Goal: Task Accomplishment & Management: Use online tool/utility

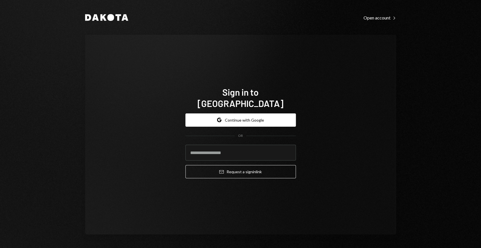
drag, startPoint x: 365, startPoint y: 160, endPoint x: 344, endPoint y: 168, distance: 22.9
click at [365, 160] on div "Sign in to Dakota Google Continue with Google OR Email Request a sign in link" at bounding box center [240, 135] width 311 height 200
click at [248, 119] on button "Google Continue with Google" at bounding box center [240, 119] width 111 height 13
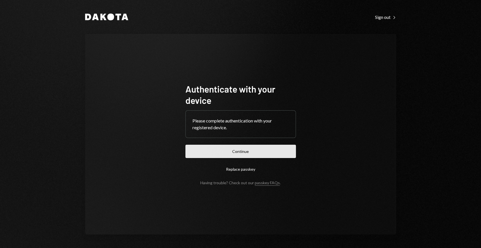
click at [268, 152] on button "Continue" at bounding box center [240, 151] width 111 height 13
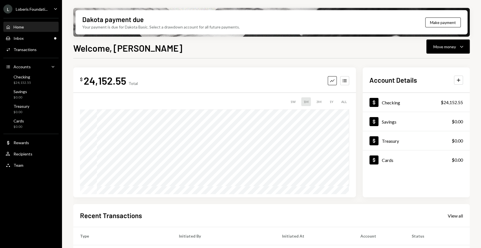
click at [55, 7] on icon "Caret Down" at bounding box center [55, 9] width 6 height 6
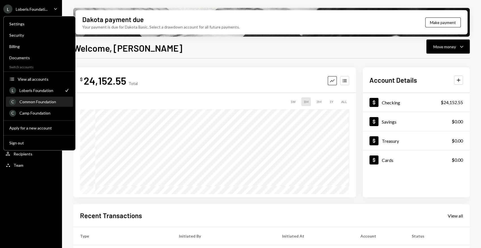
click at [41, 103] on div "Common Foundation" at bounding box center [44, 101] width 50 height 5
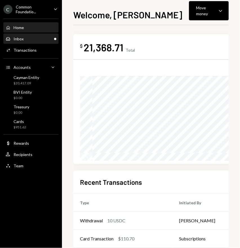
click at [25, 38] on div "Inbox Inbox" at bounding box center [31, 38] width 51 height 5
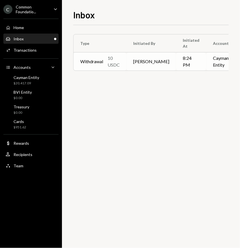
click at [206, 62] on td "Cayman Entity" at bounding box center [220, 61] width 29 height 18
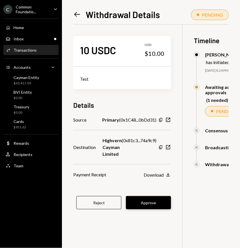
click at [155, 202] on button "Approve" at bounding box center [148, 202] width 45 height 13
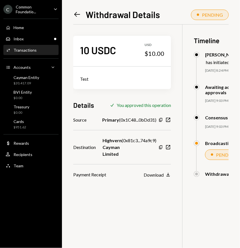
click at [57, 8] on icon "Main" at bounding box center [55, 9] width 3 height 2
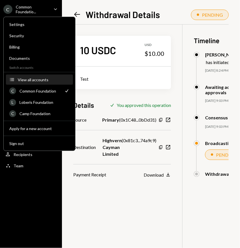
click at [43, 80] on div "View all accounts" at bounding box center [44, 79] width 52 height 5
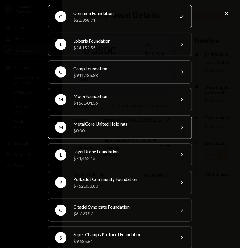
scroll to position [31, 0]
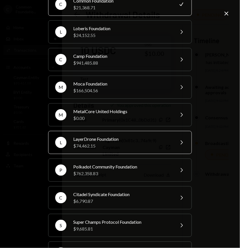
click at [110, 140] on div "LayerDrone Foundation" at bounding box center [122, 139] width 98 height 7
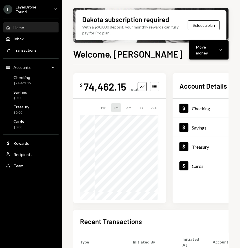
click at [203, 53] on div "Move money" at bounding box center [205, 50] width 19 height 12
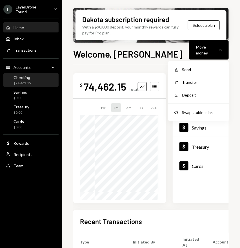
click at [37, 83] on div "Checking $74,462.15" at bounding box center [31, 80] width 51 height 11
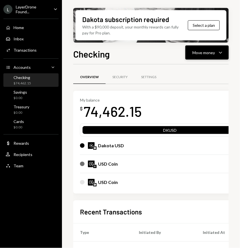
click at [217, 52] on div "Move money Caret Down" at bounding box center [207, 52] width 29 height 7
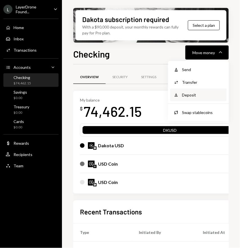
click at [198, 92] on div "Deposit" at bounding box center [202, 95] width 41 height 6
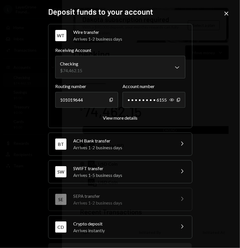
scroll to position [26, 0]
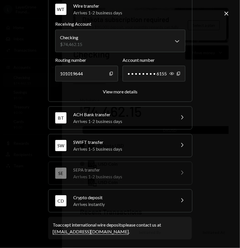
click at [151, 211] on div "CD Crypto deposit Arrives instantly Chevron Right" at bounding box center [120, 200] width 144 height 23
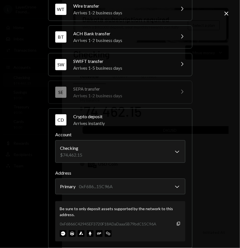
click at [176, 222] on icon "Copy" at bounding box center [178, 223] width 5 height 5
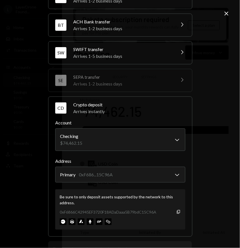
scroll to position [62, 0]
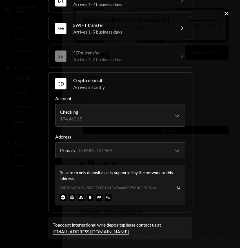
drag, startPoint x: 228, startPoint y: 12, endPoint x: 223, endPoint y: 16, distance: 6.4
click at [228, 12] on icon "Close" at bounding box center [226, 13] width 7 height 7
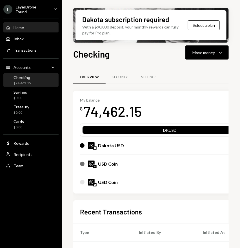
click at [27, 28] on div "Home Home" at bounding box center [31, 27] width 51 height 5
